Goal: Find contact information: Find contact information

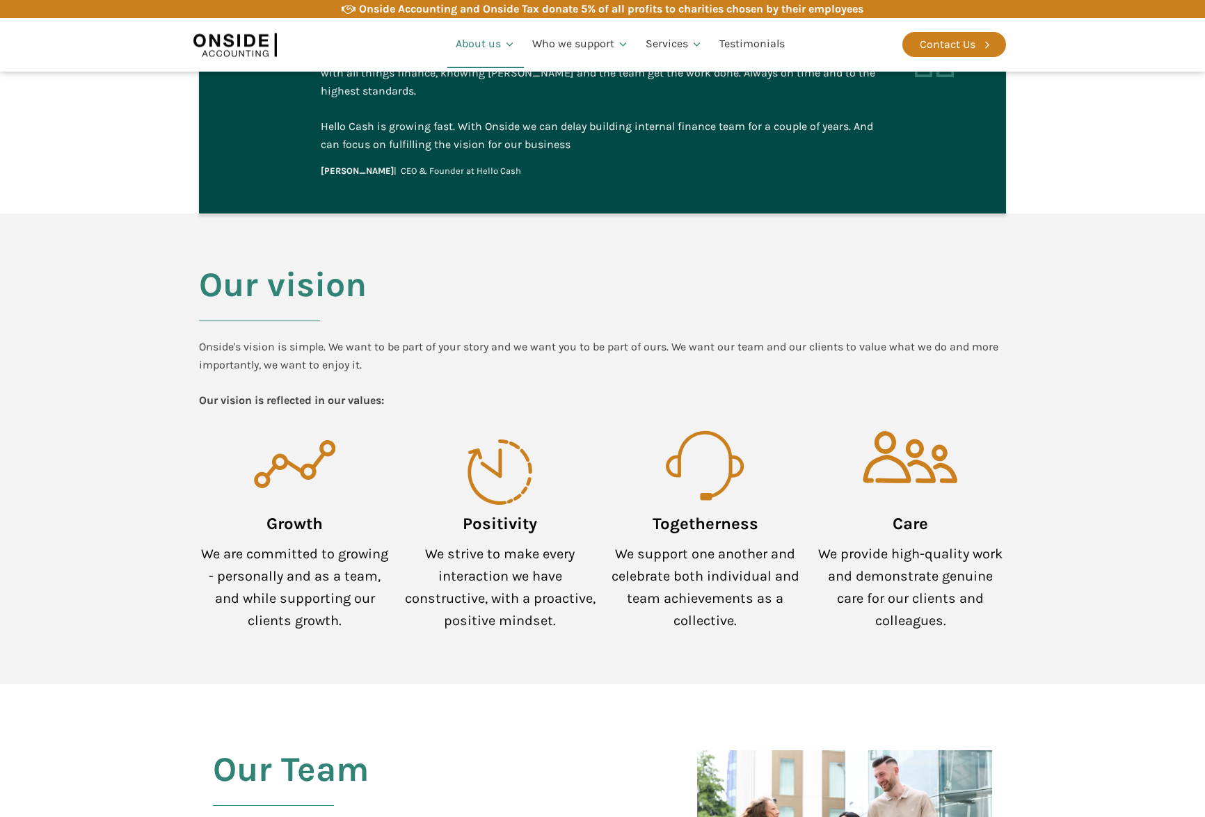
scroll to position [1113, 0]
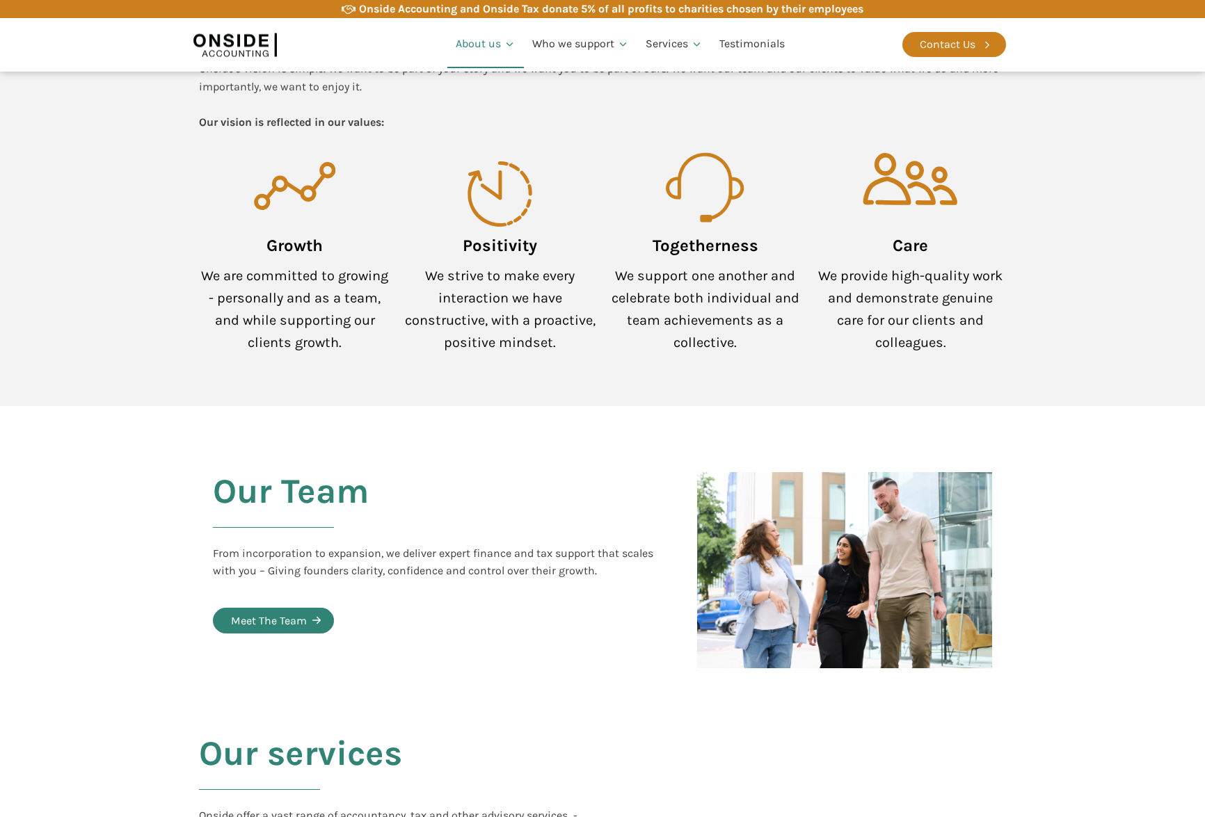
click at [299, 612] on div "Meet The Team" at bounding box center [269, 621] width 76 height 18
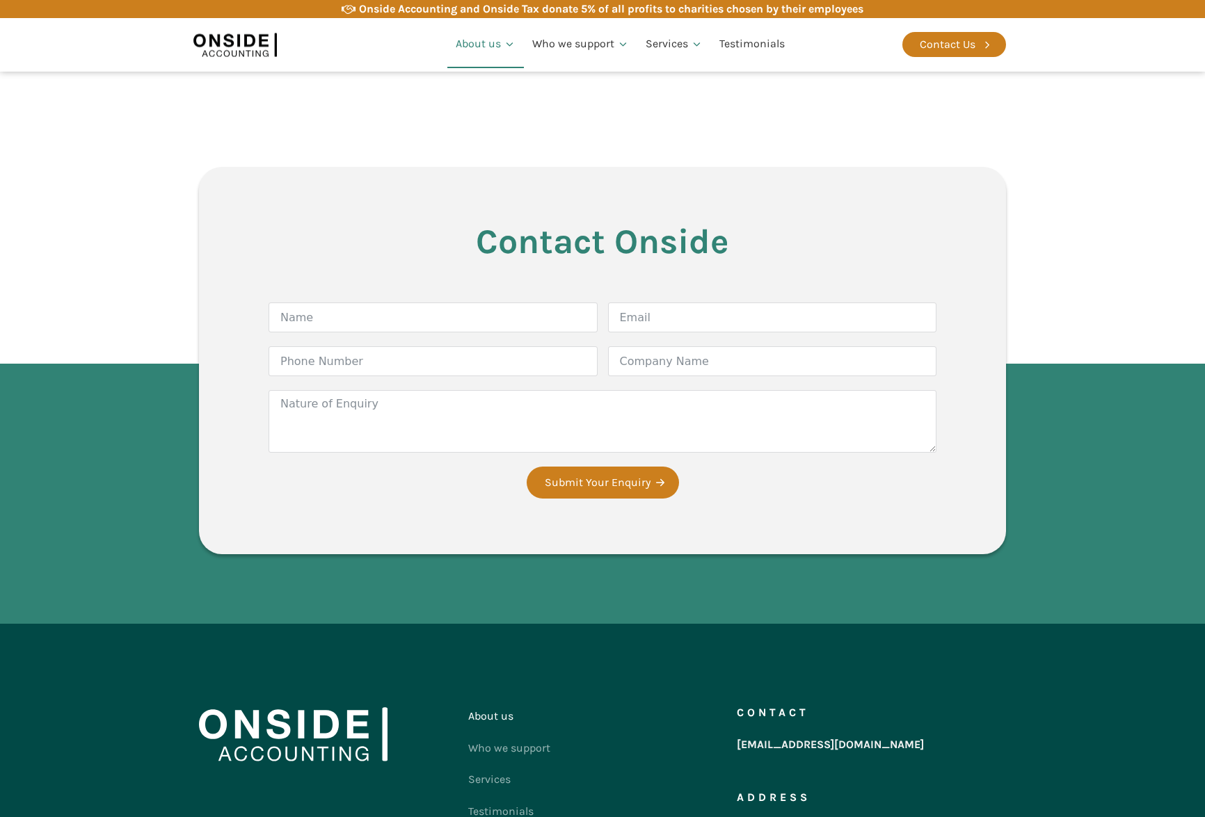
scroll to position [2224, 0]
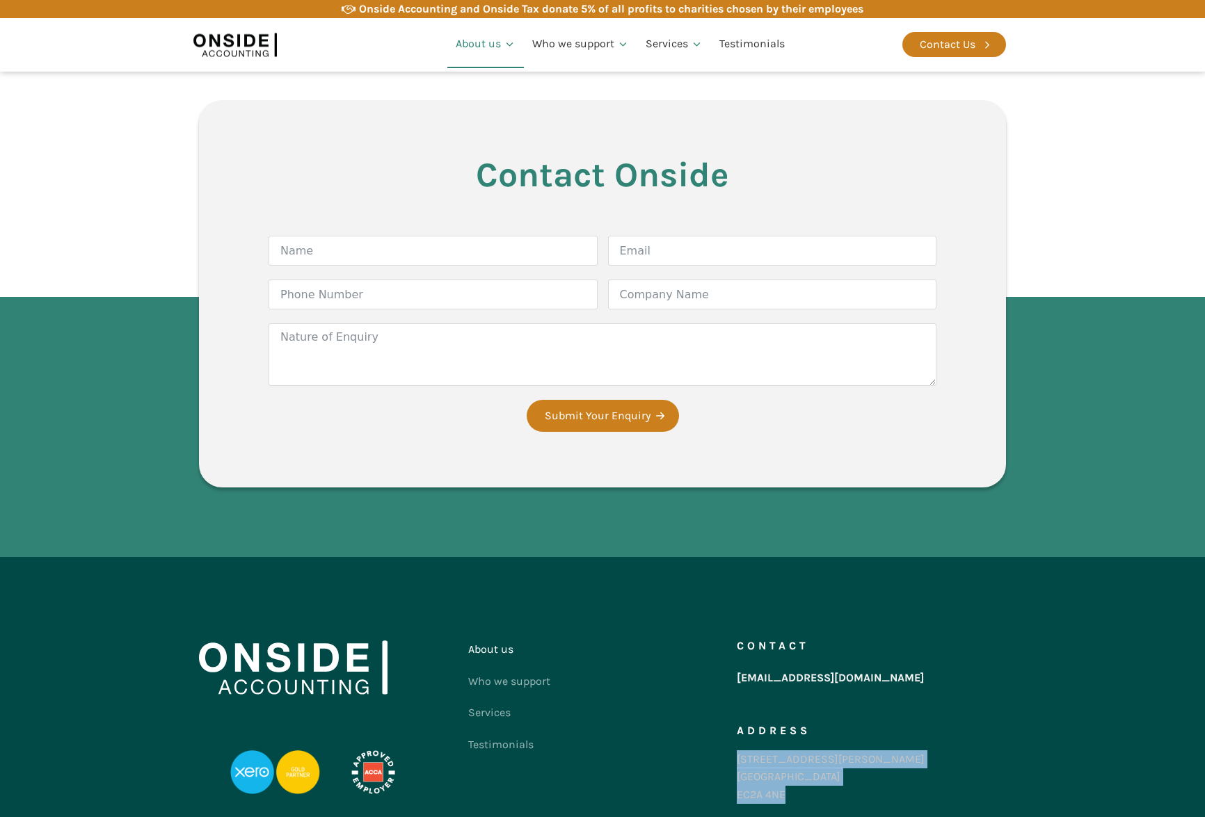
drag, startPoint x: 789, startPoint y: 763, endPoint x: 737, endPoint y: 726, distance: 63.7
click at [737, 751] on div "86-90 Paul Street London EC2A 4NE" at bounding box center [831, 778] width 188 height 54
copy div "86-90 Paul Street London EC2A 4NE"
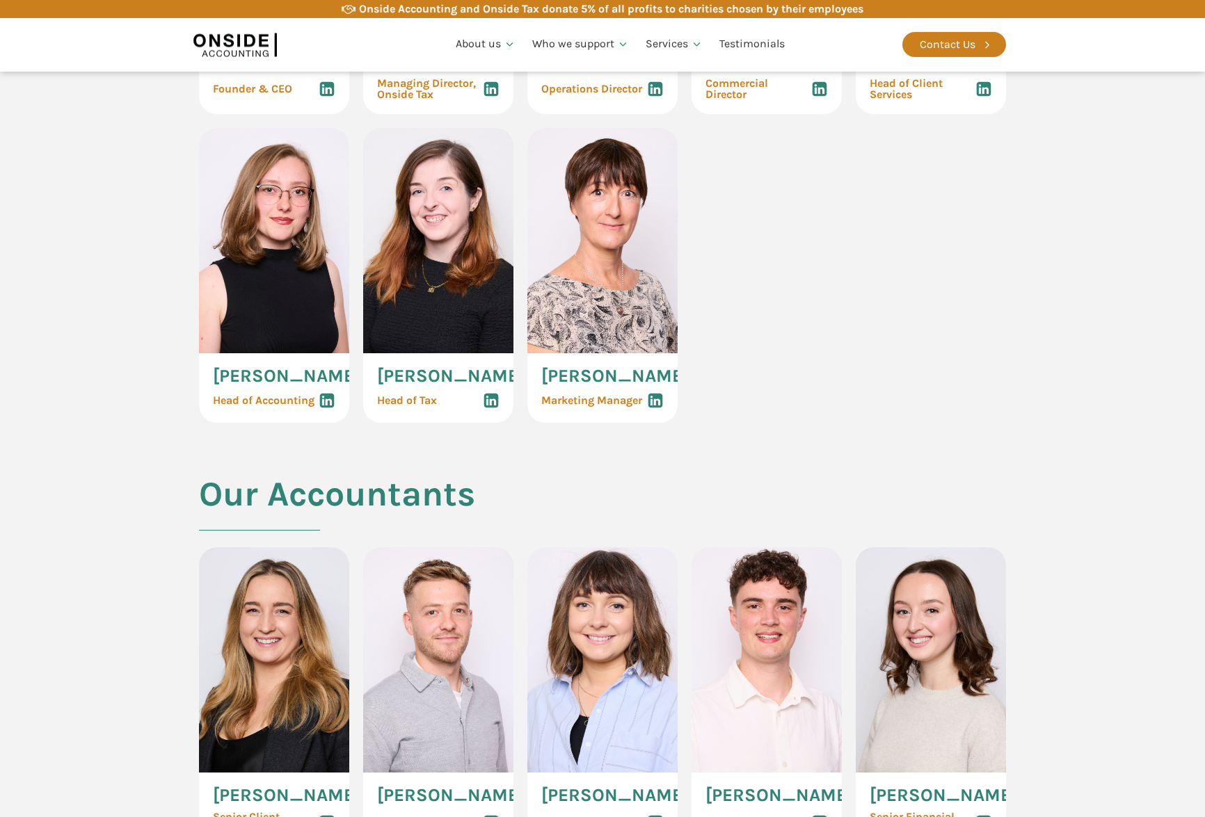
scroll to position [626, 0]
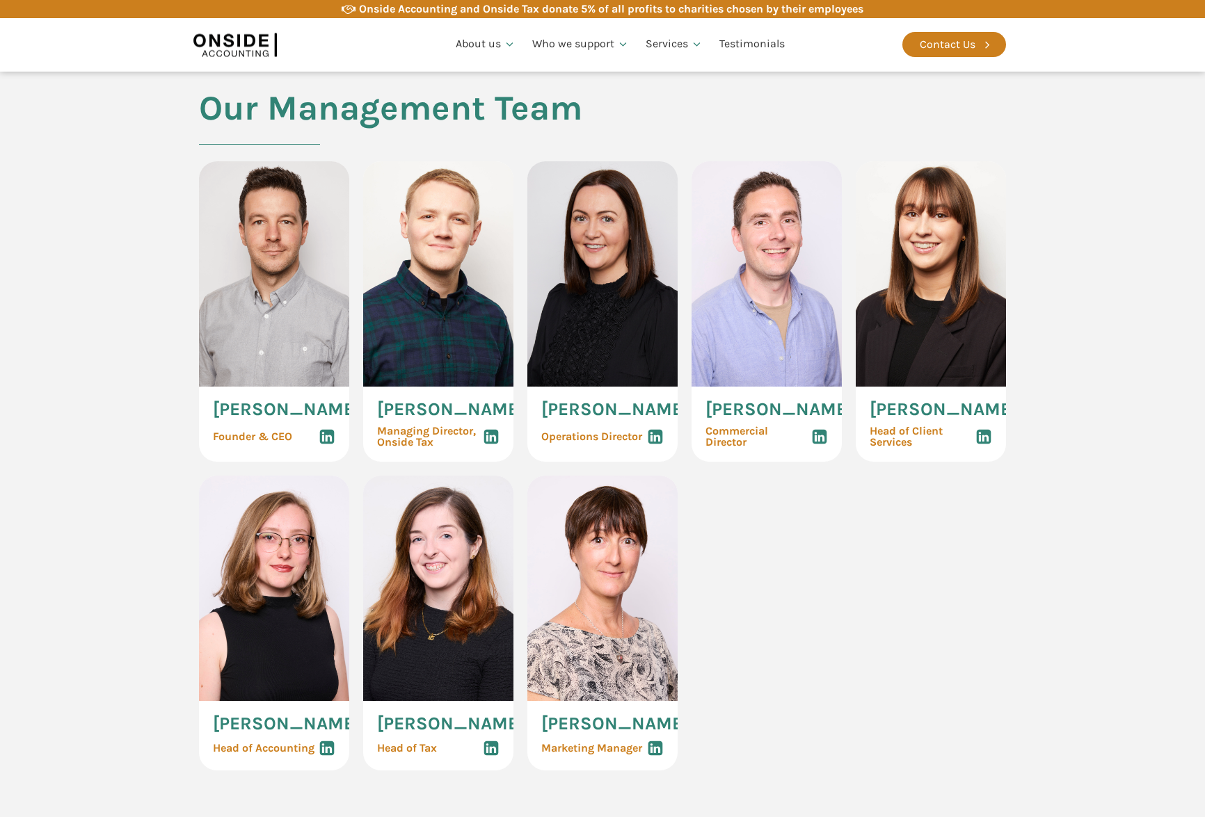
click at [742, 288] on img at bounding box center [767, 273] width 150 height 225
click at [776, 227] on img at bounding box center [767, 273] width 150 height 225
drag, startPoint x: 211, startPoint y: 406, endPoint x: 305, endPoint y: 431, distance: 98.1
click at [305, 431] on div "[PERSON_NAME] Founder & CEO" at bounding box center [274, 424] width 150 height 75
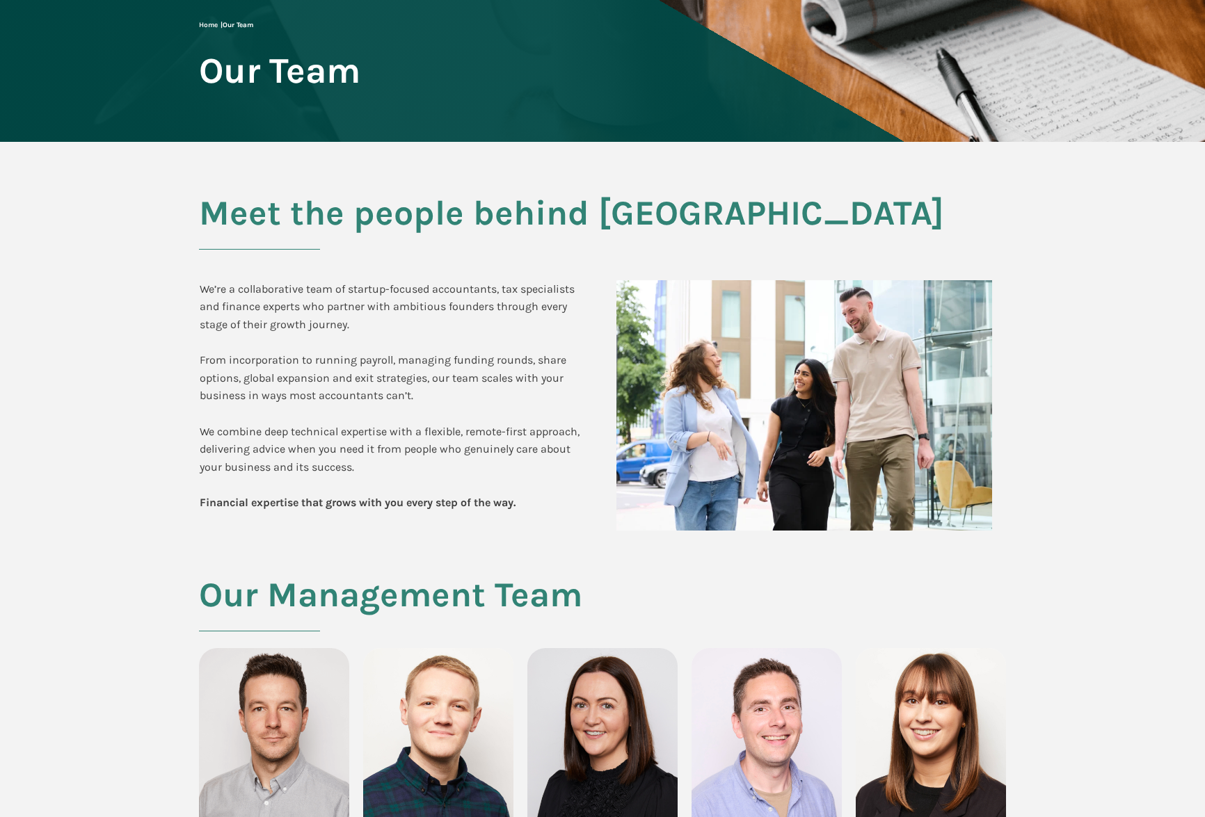
scroll to position [0, 0]
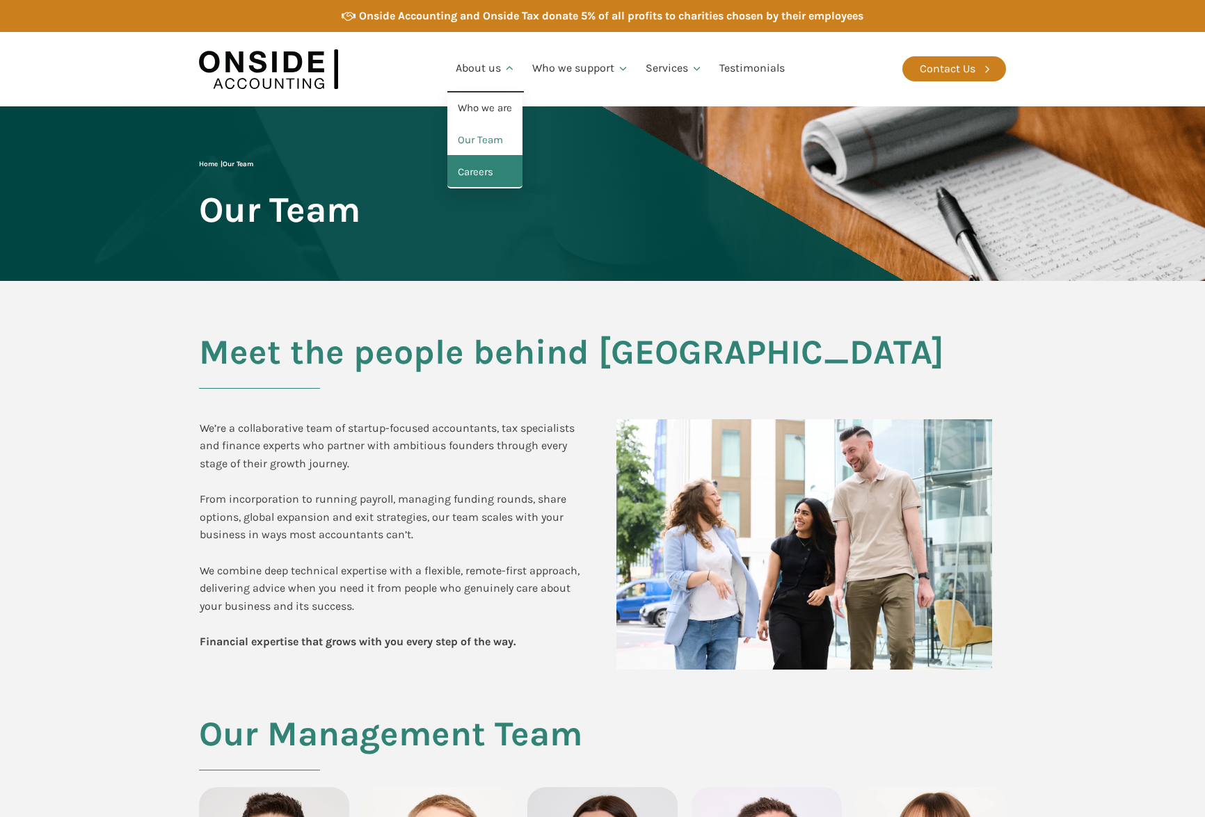
click at [486, 168] on link "Careers" at bounding box center [484, 173] width 75 height 32
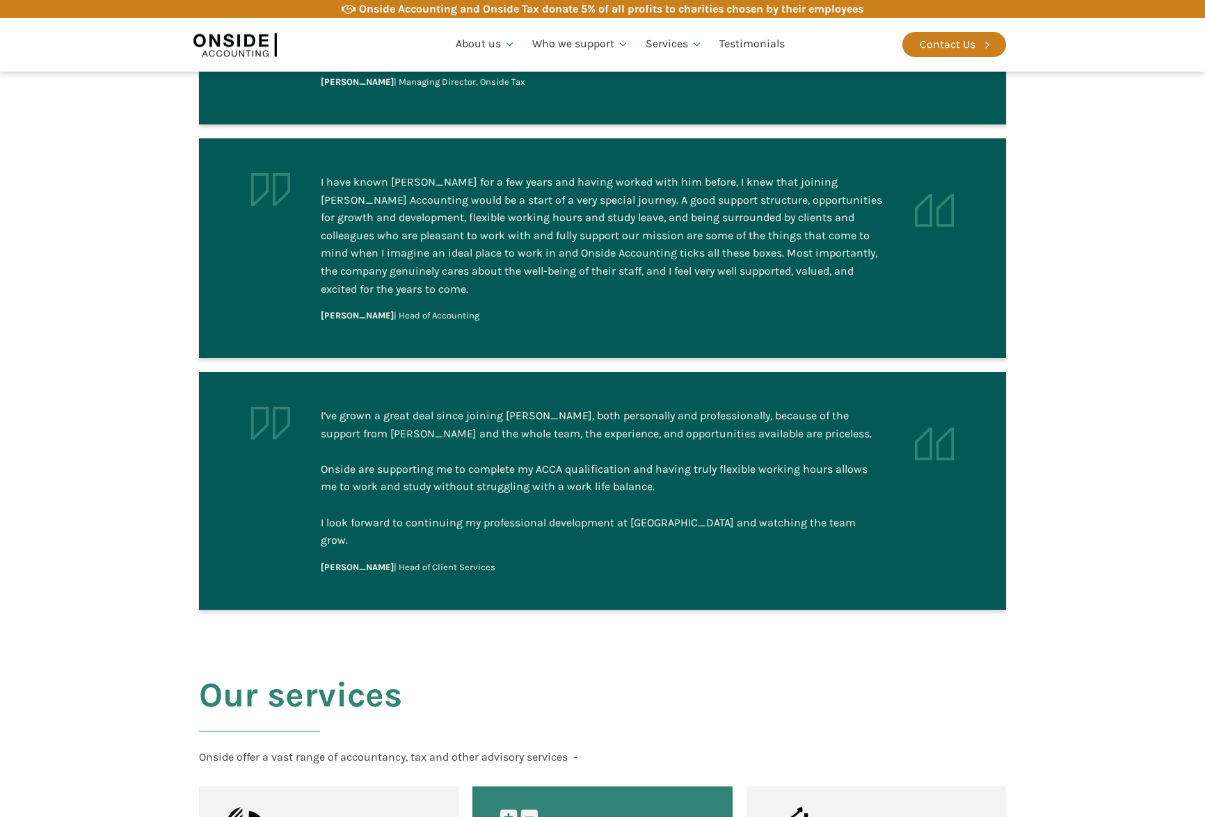
scroll to position [1461, 0]
